Goal: Communication & Community: Answer question/provide support

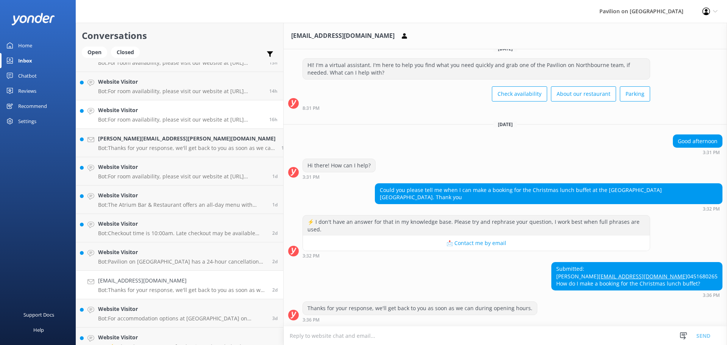
scroll to position [151, 0]
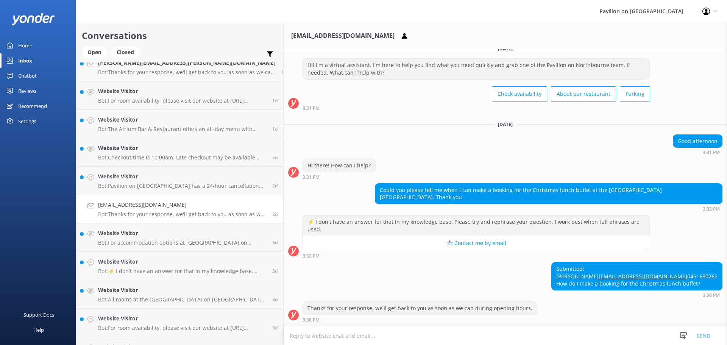
click at [127, 204] on h4 "[EMAIL_ADDRESS][DOMAIN_NAME]" at bounding box center [182, 205] width 169 height 8
click at [284, 335] on textarea at bounding box center [505, 335] width 443 height 19
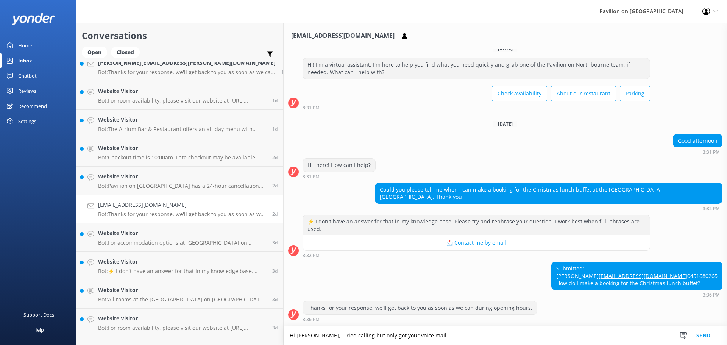
click at [369, 337] on textarea "Hi [PERSON_NAME], Tried calling but only got your voice mail." at bounding box center [505, 335] width 443 height 19
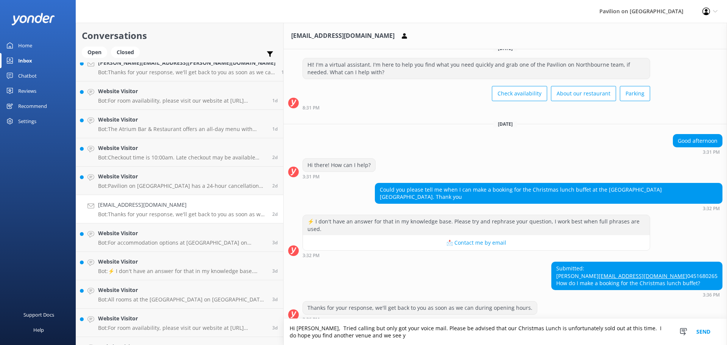
scroll to position [18, 0]
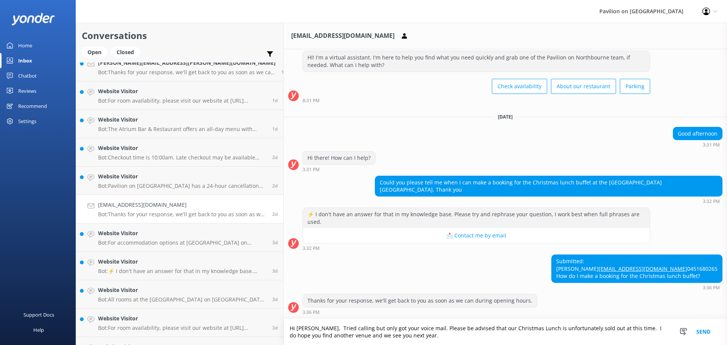
click at [560, 327] on textarea "Hi [PERSON_NAME], Tried calling but only got your voice mail. Please be advised…" at bounding box center [505, 332] width 443 height 26
click at [476, 335] on textarea "Hi [PERSON_NAME], Tried calling but only got your voice mail. Please be advised…" at bounding box center [505, 332] width 443 height 26
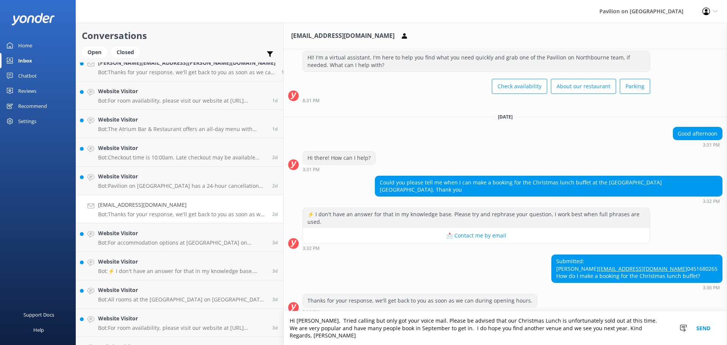
type textarea "Hi [PERSON_NAME], Tried calling but only got your voice mail. Please be advised…"
click at [706, 330] on button "Send" at bounding box center [703, 328] width 28 height 34
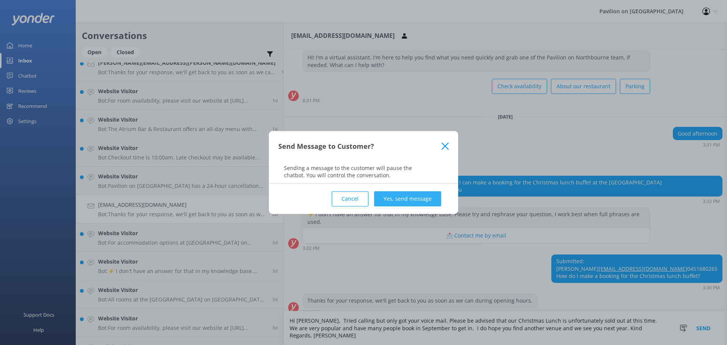
click at [400, 196] on button "Yes, send message" at bounding box center [407, 198] width 67 height 15
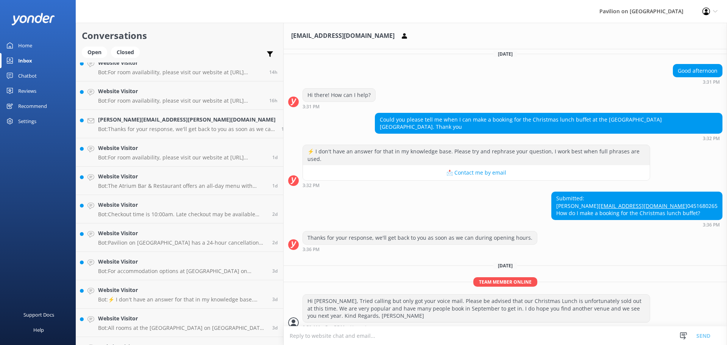
scroll to position [98, 0]
